Goal: Check status: Check status

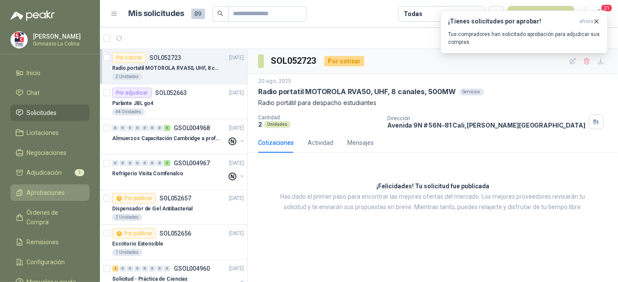
click at [56, 188] on span "Aprobaciones" at bounding box center [46, 193] width 38 height 10
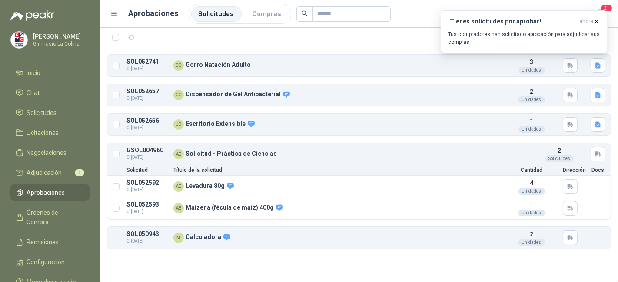
click at [266, 5] on ul "Solicitudes Compras" at bounding box center [240, 14] width 102 height 20
click at [263, 12] on li "Compras" at bounding box center [267, 14] width 44 height 16
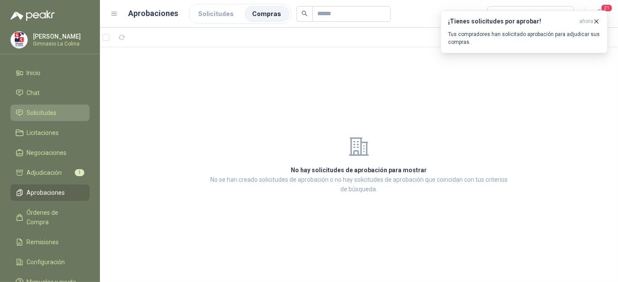
click at [47, 112] on span "Solicitudes" at bounding box center [42, 113] width 30 height 10
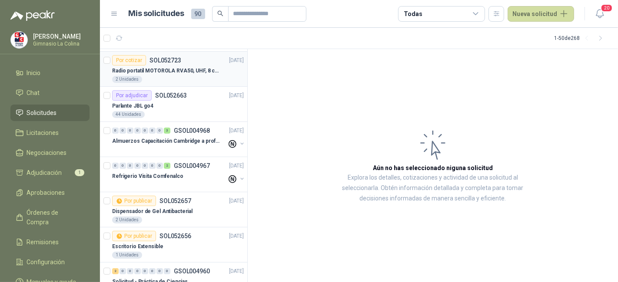
scroll to position [32, 0]
click at [177, 102] on div "Parlante JBL go4" at bounding box center [178, 107] width 132 height 10
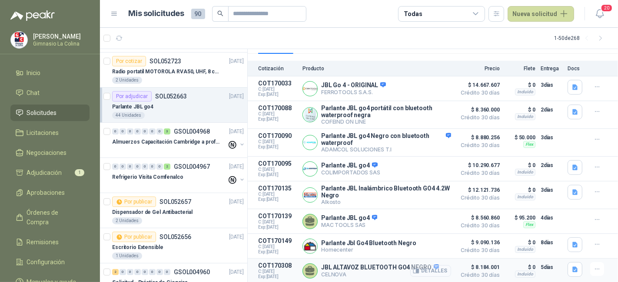
scroll to position [131, 0]
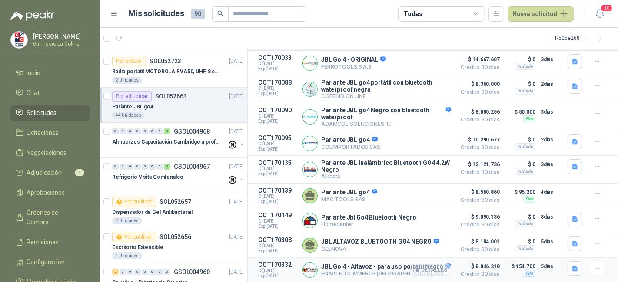
click at [435, 270] on button "Detalles" at bounding box center [430, 271] width 41 height 12
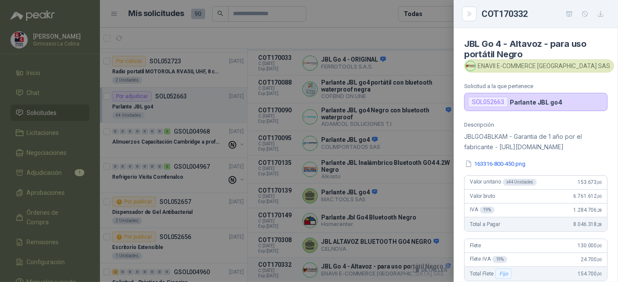
scroll to position [223, 0]
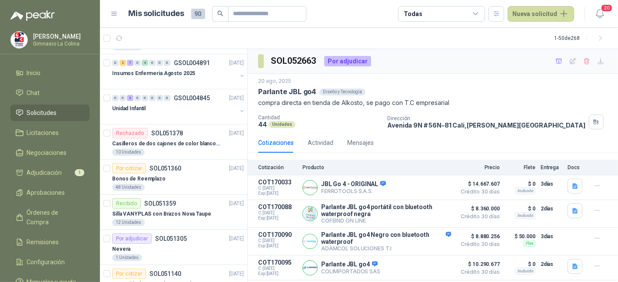
scroll to position [385, 0]
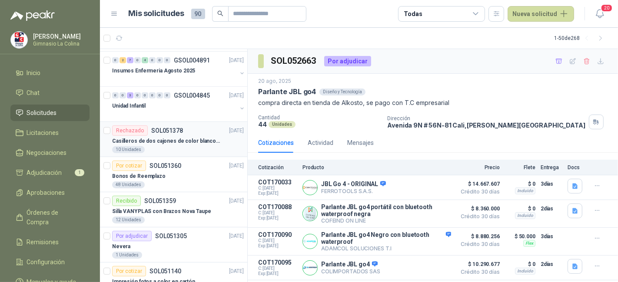
click at [177, 139] on p "Casilleros de dos cajones de color blanco para casitas 1 y 2" at bounding box center [166, 141] width 108 height 8
